Goal: Task Accomplishment & Management: Use online tool/utility

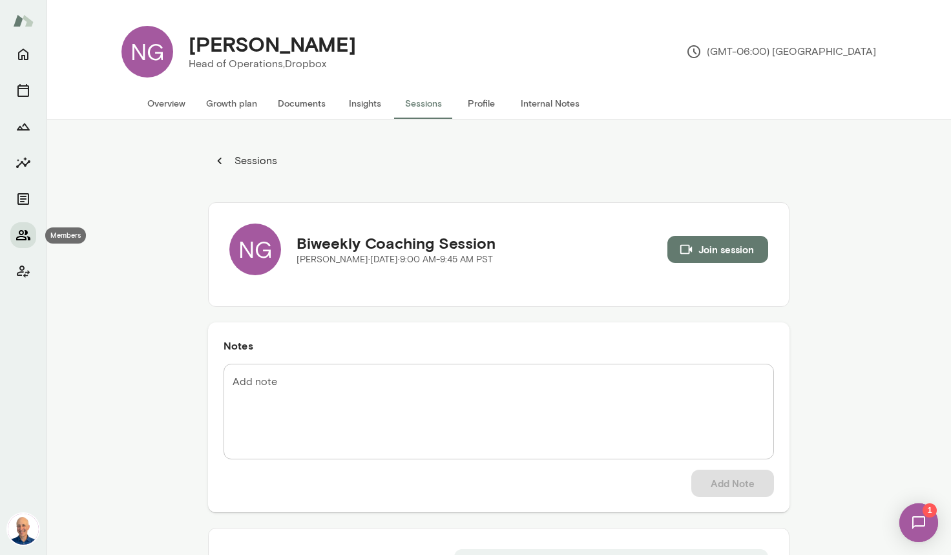
click at [24, 233] on icon "Members" at bounding box center [24, 235] width 16 height 16
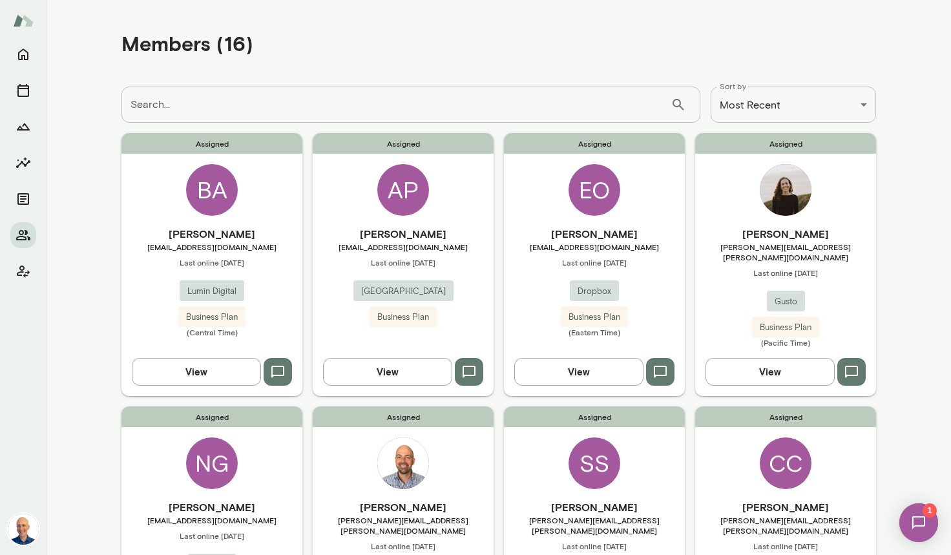
click at [473, 459] on div "Assigned [PERSON_NAME] [PERSON_NAME][EMAIL_ADDRESS][PERSON_NAME][DOMAIN_NAME] L…" at bounding box center [403, 537] width 181 height 262
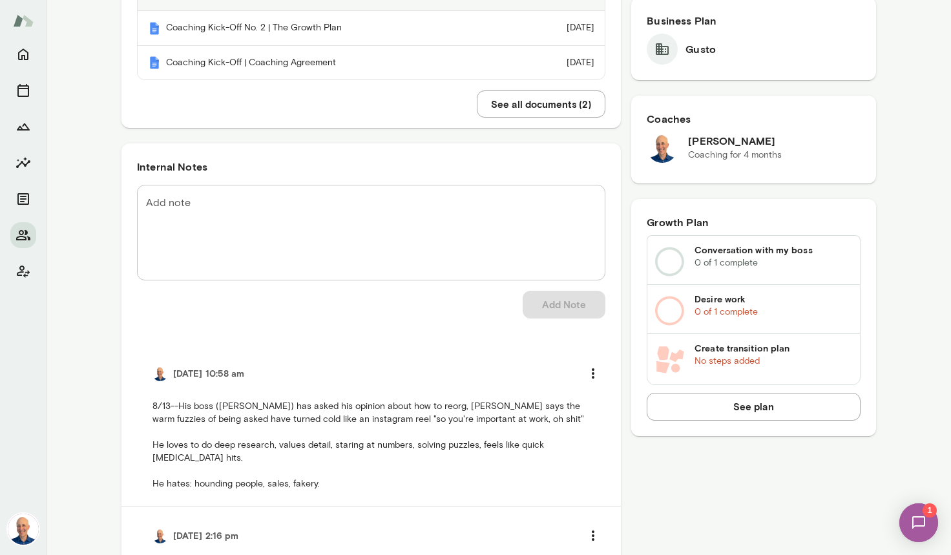
scroll to position [374, 0]
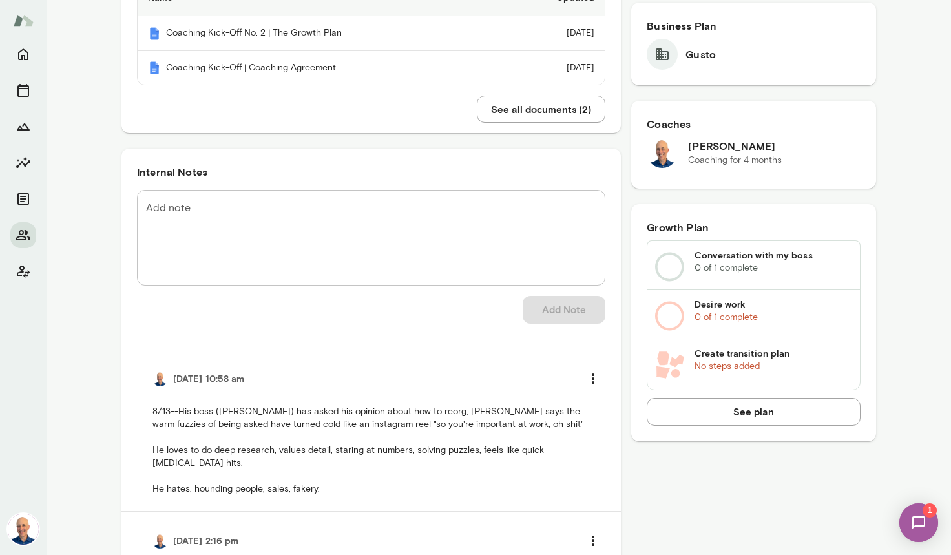
click at [339, 212] on textarea "Add note" at bounding box center [371, 238] width 450 height 74
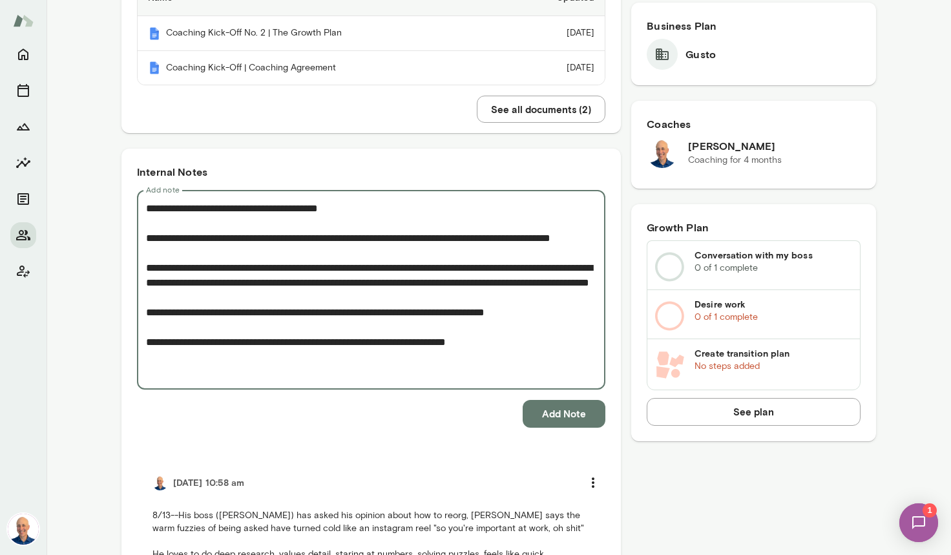
type textarea "**********"
click at [578, 408] on button "Add Note" at bounding box center [564, 413] width 83 height 27
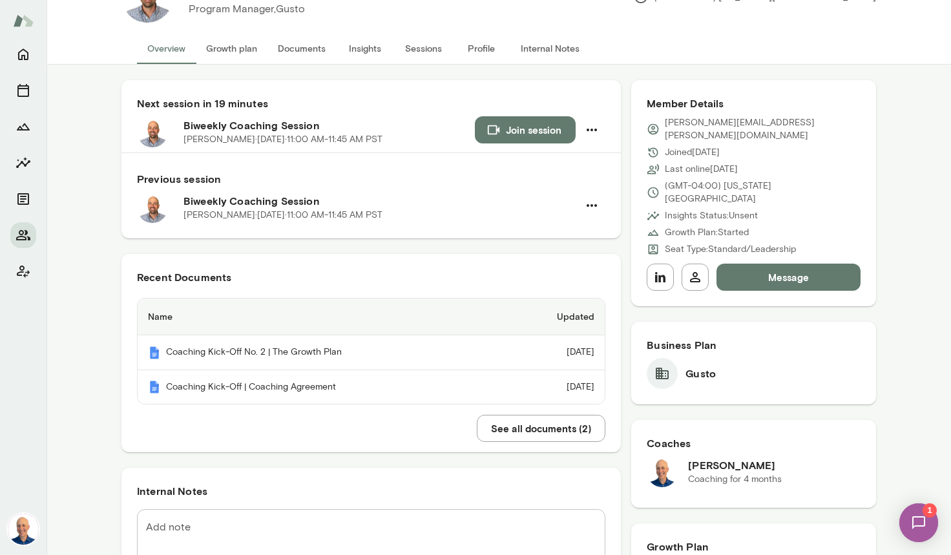
scroll to position [0, 0]
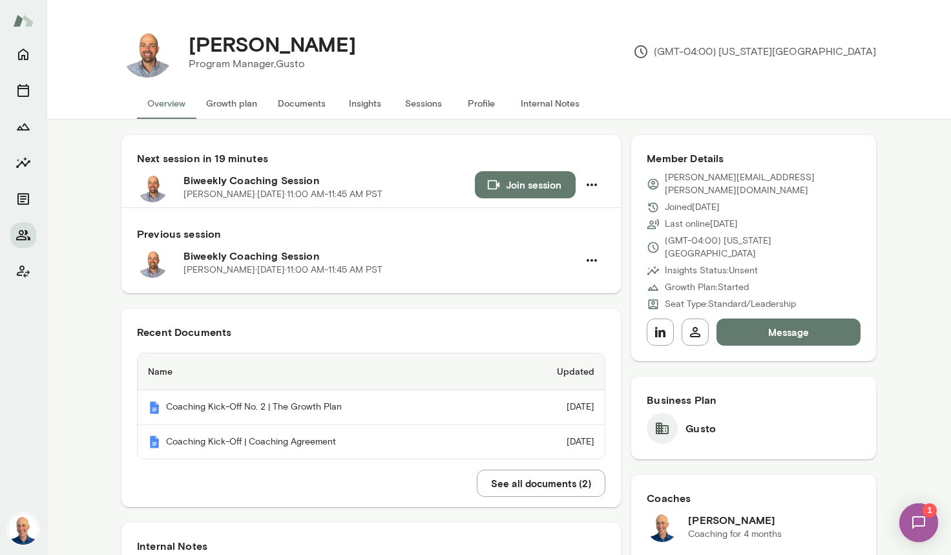
click at [522, 182] on button "Join session" at bounding box center [525, 184] width 101 height 27
